Goal: Task Accomplishment & Management: Use online tool/utility

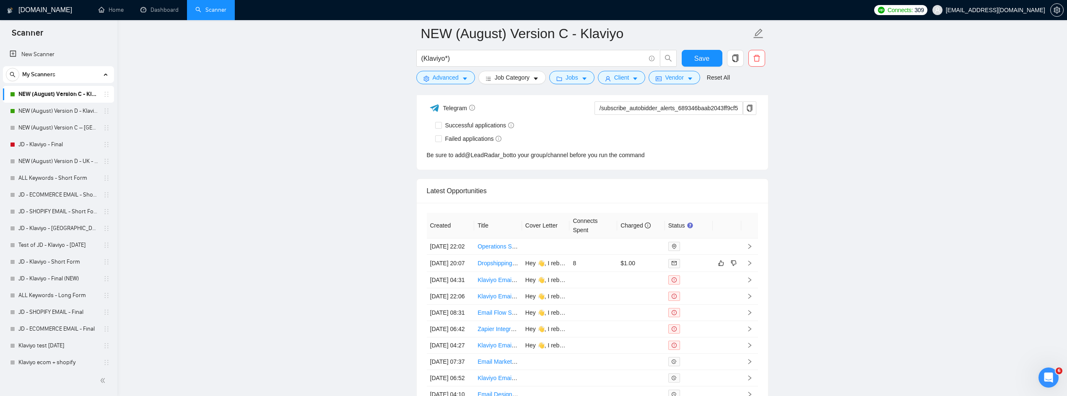
scroll to position [2253, 0]
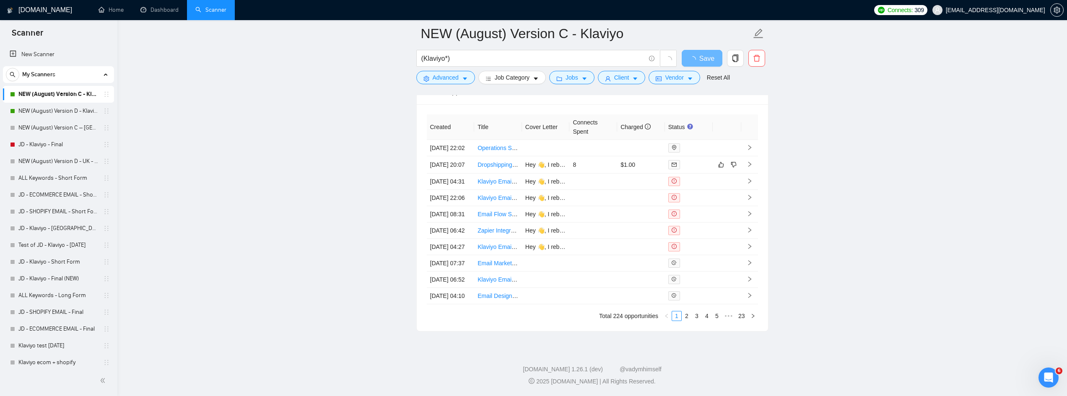
scroll to position [2076, 0]
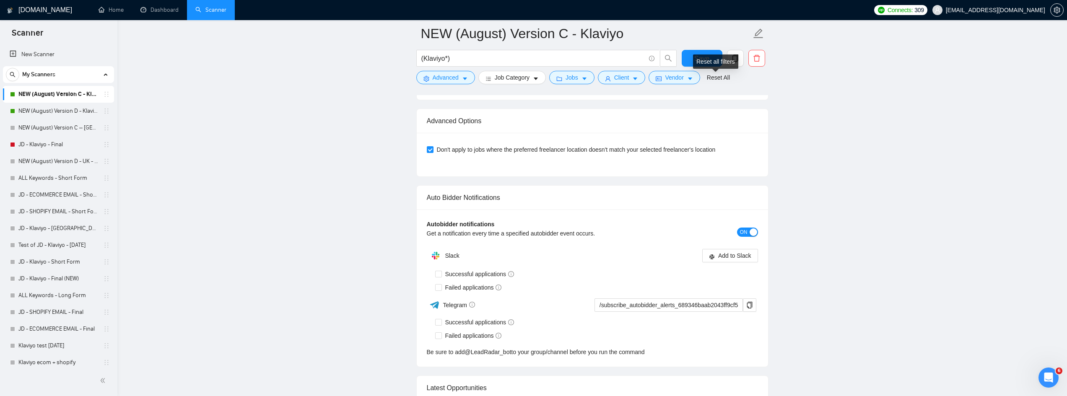
click at [701, 64] on div "Reset all filters" at bounding box center [715, 62] width 45 height 14
click at [693, 52] on button "Save" at bounding box center [702, 58] width 41 height 17
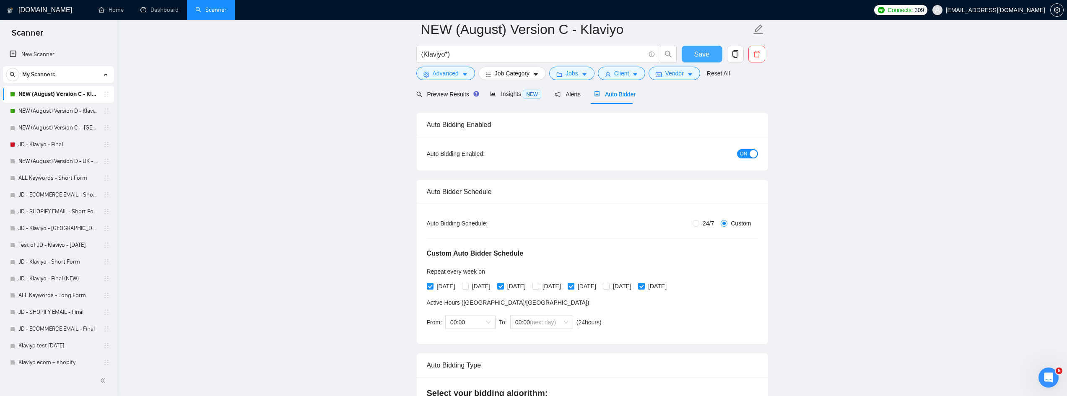
scroll to position [0, 0]
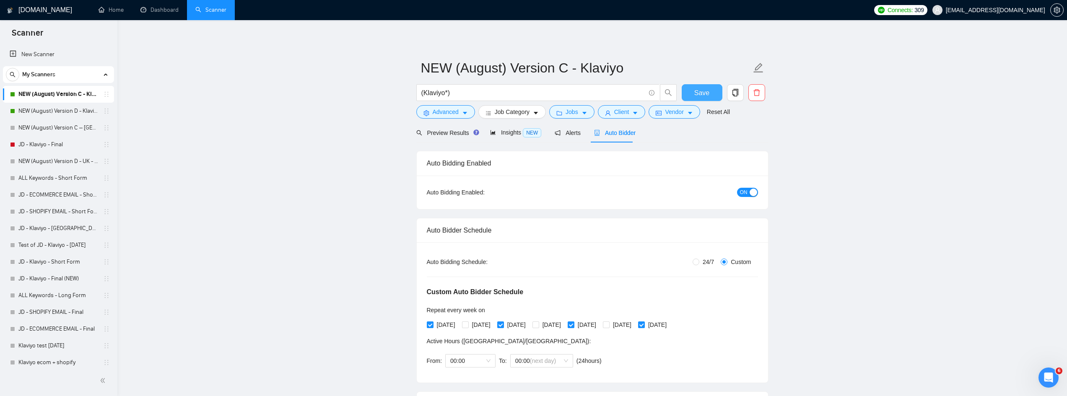
click at [707, 96] on span "Save" at bounding box center [701, 93] width 15 height 10
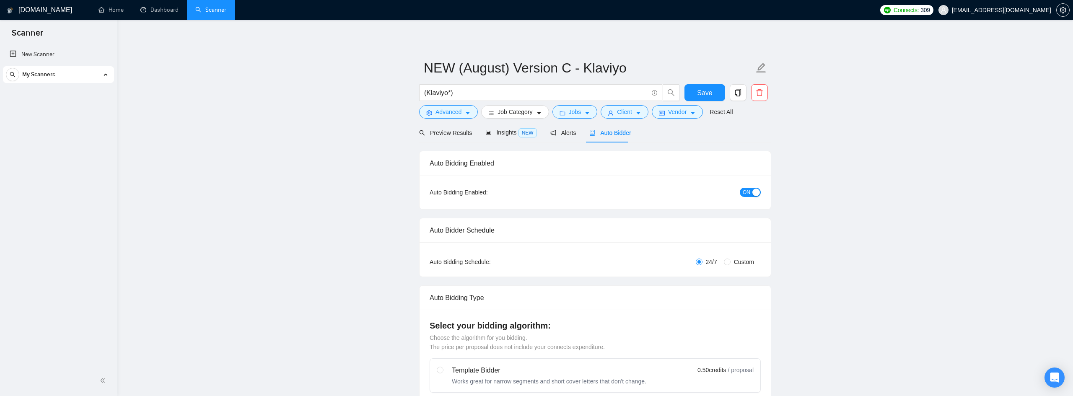
radio input "false"
radio input "true"
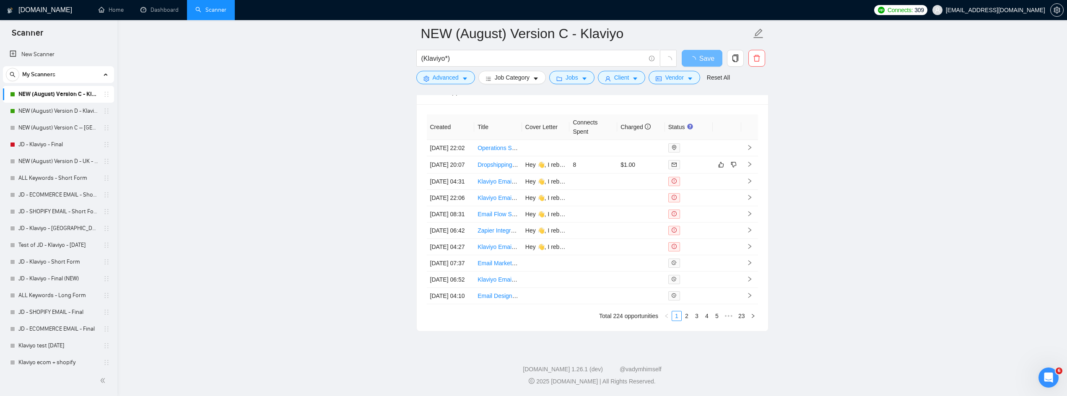
scroll to position [2286, 0]
